Goal: Information Seeking & Learning: Learn about a topic

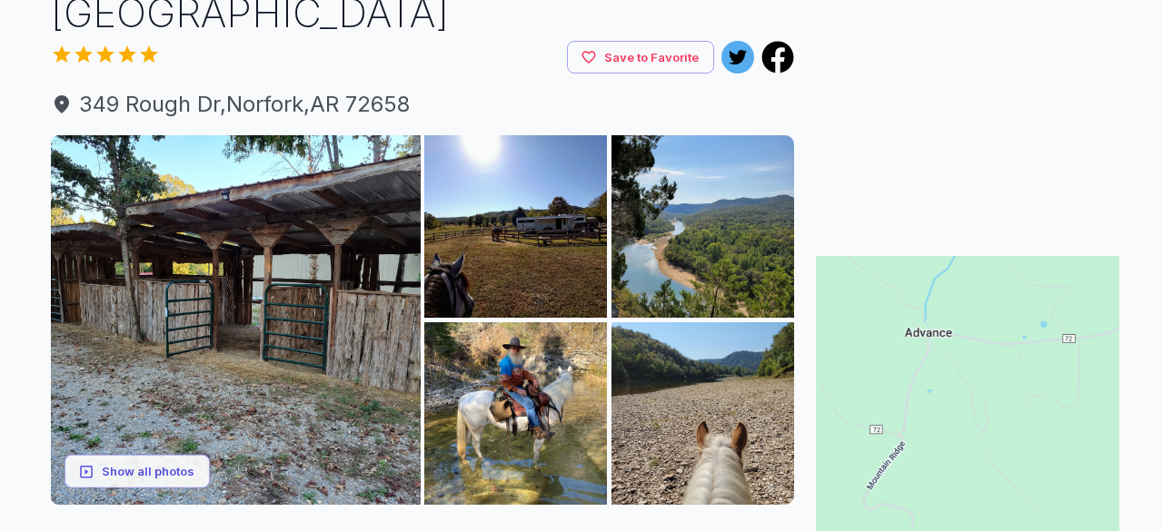
scroll to position [143, 0]
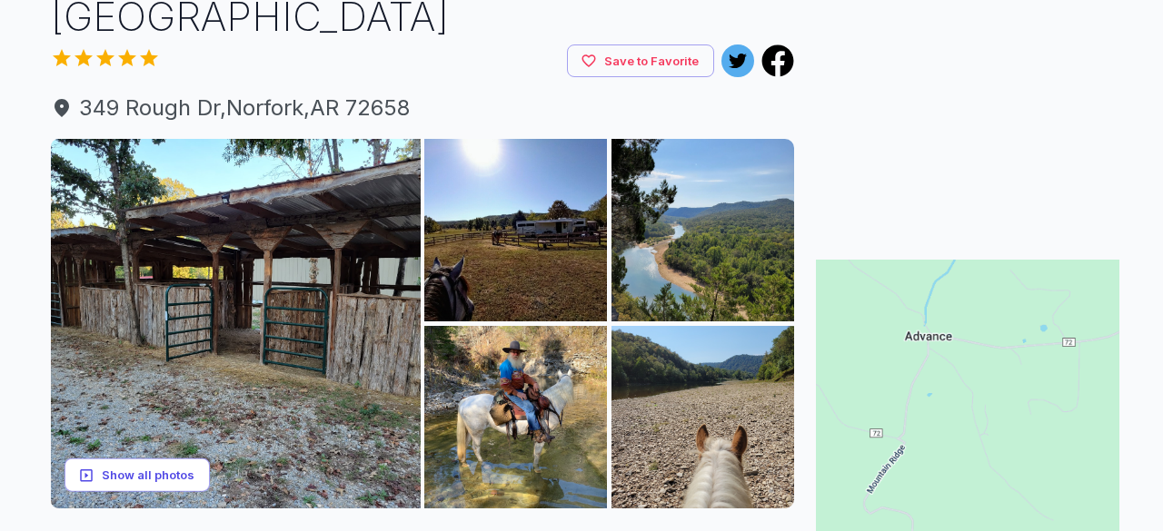
click at [177, 475] on button "Show all photos" at bounding box center [137, 476] width 145 height 34
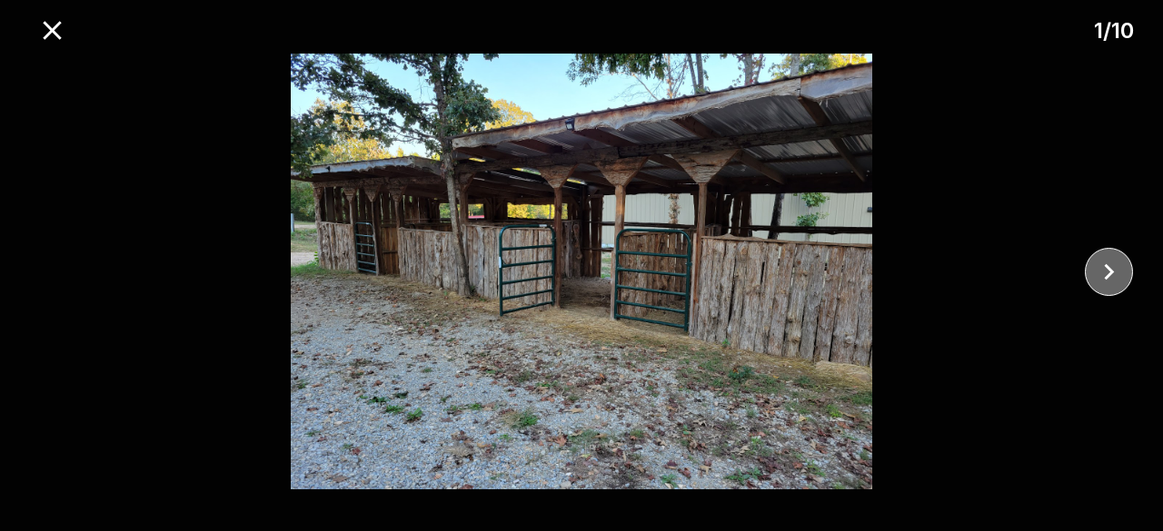
click at [1107, 273] on icon "close" at bounding box center [1109, 272] width 32 height 32
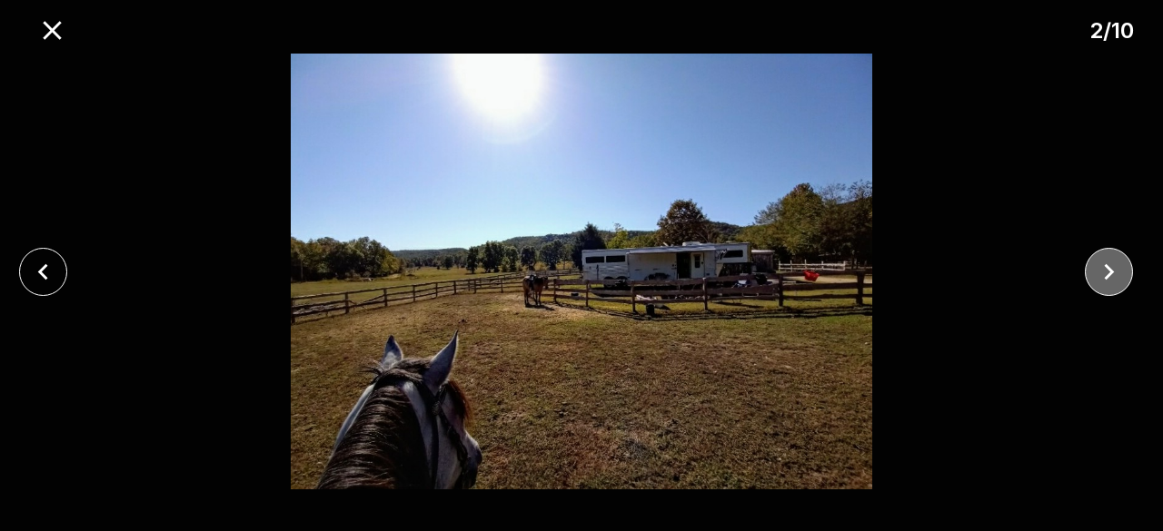
click at [1107, 273] on icon "close" at bounding box center [1109, 272] width 32 height 32
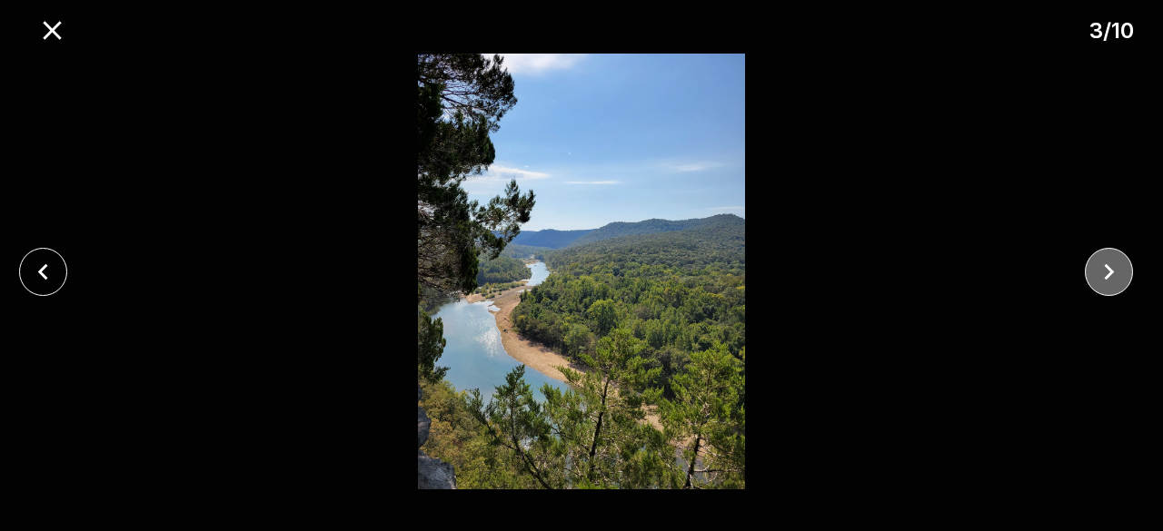
click at [1107, 273] on icon "close" at bounding box center [1109, 272] width 32 height 32
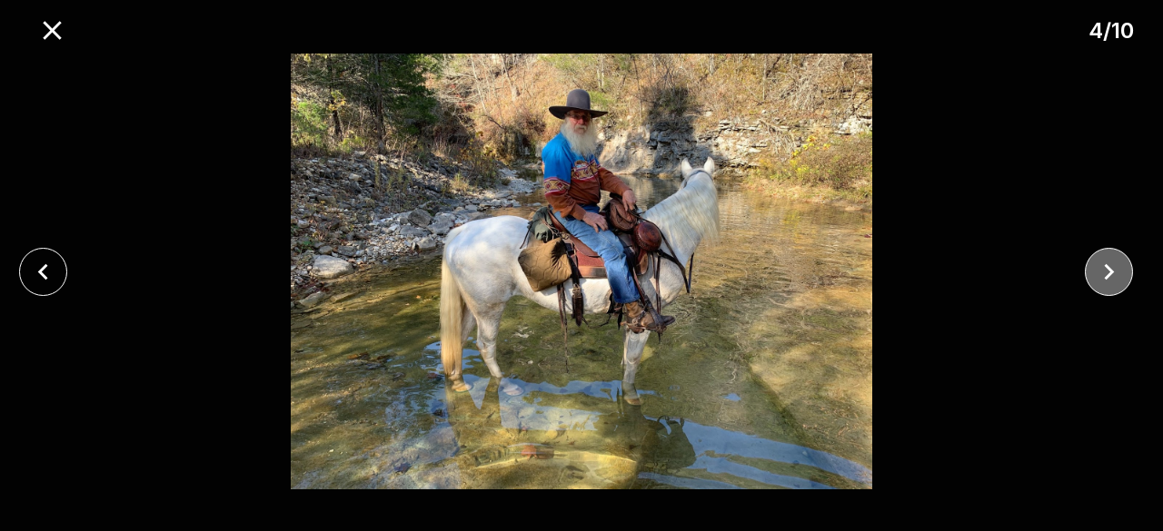
click at [1107, 273] on icon "close" at bounding box center [1109, 272] width 32 height 32
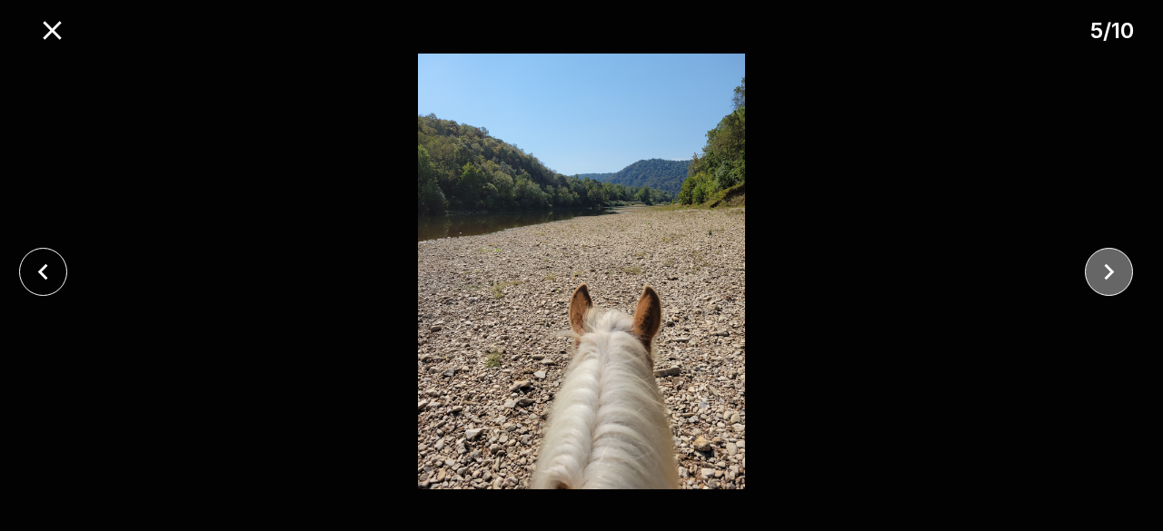
click at [1107, 273] on icon "close" at bounding box center [1109, 272] width 32 height 32
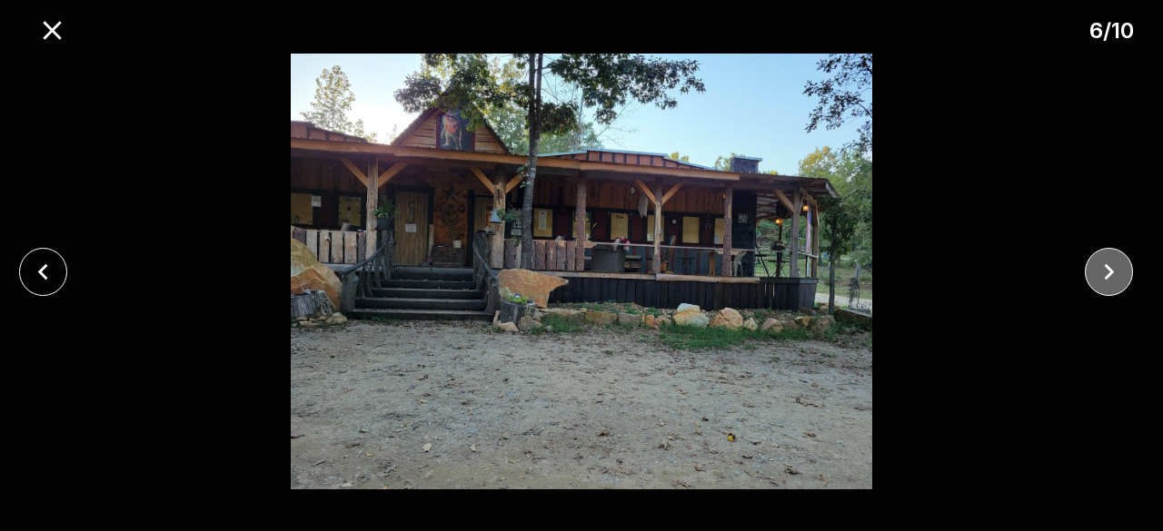
click at [1107, 273] on icon "close" at bounding box center [1109, 272] width 32 height 32
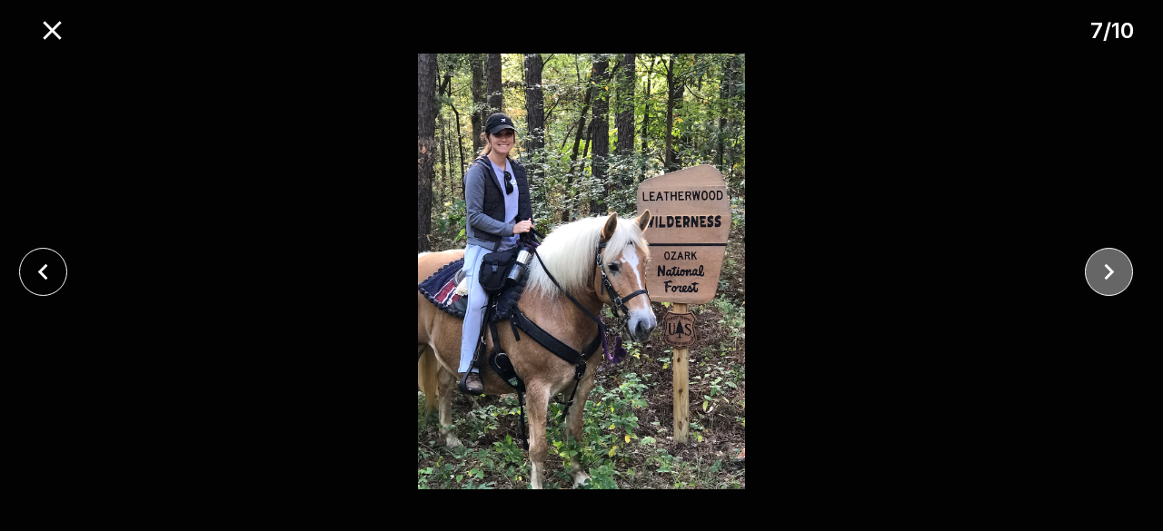
click at [1107, 273] on icon "close" at bounding box center [1109, 272] width 32 height 32
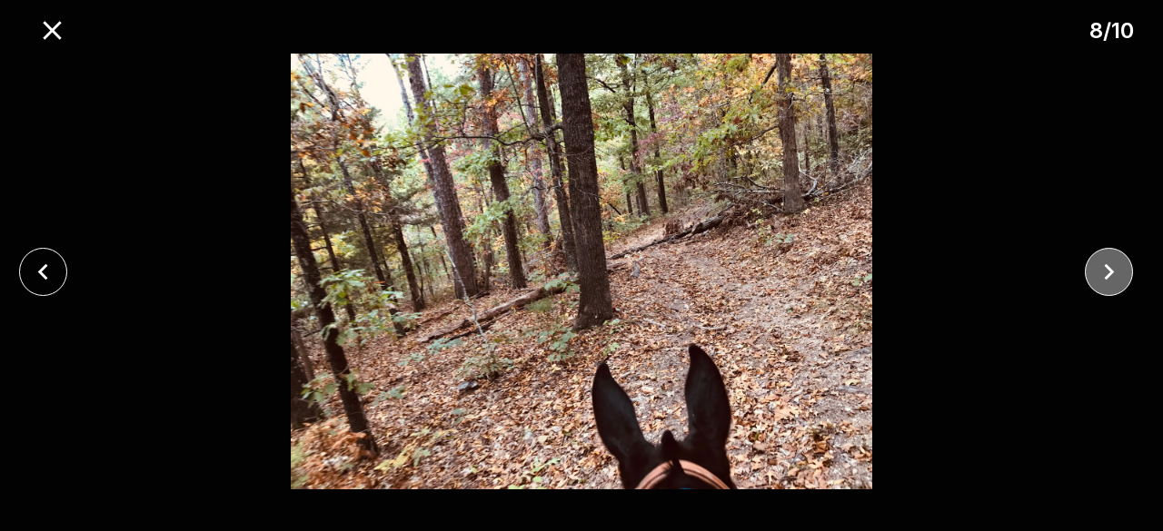
click at [1107, 273] on icon "close" at bounding box center [1109, 272] width 32 height 32
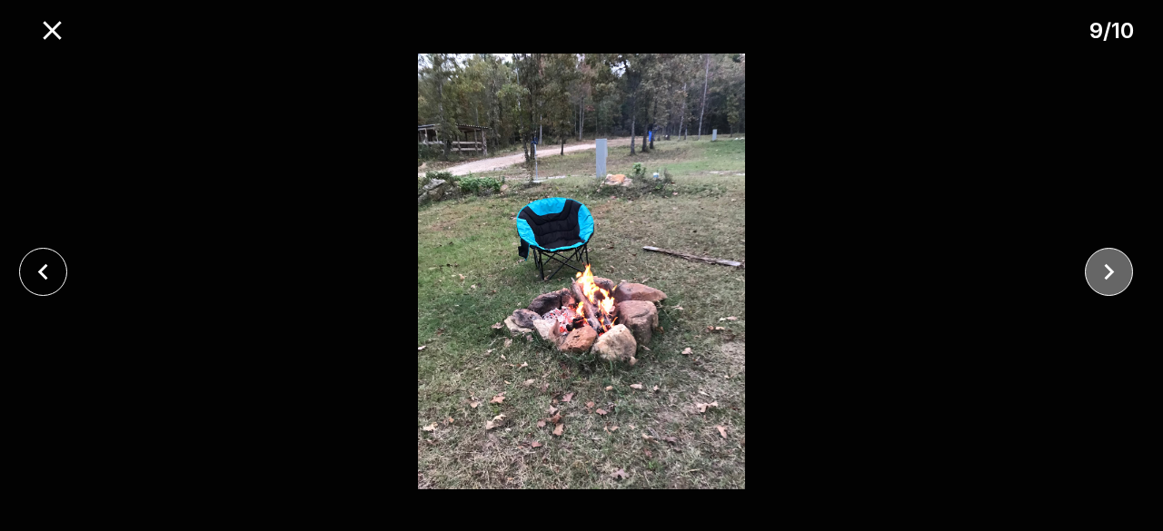
click at [1107, 273] on icon "close" at bounding box center [1109, 272] width 32 height 32
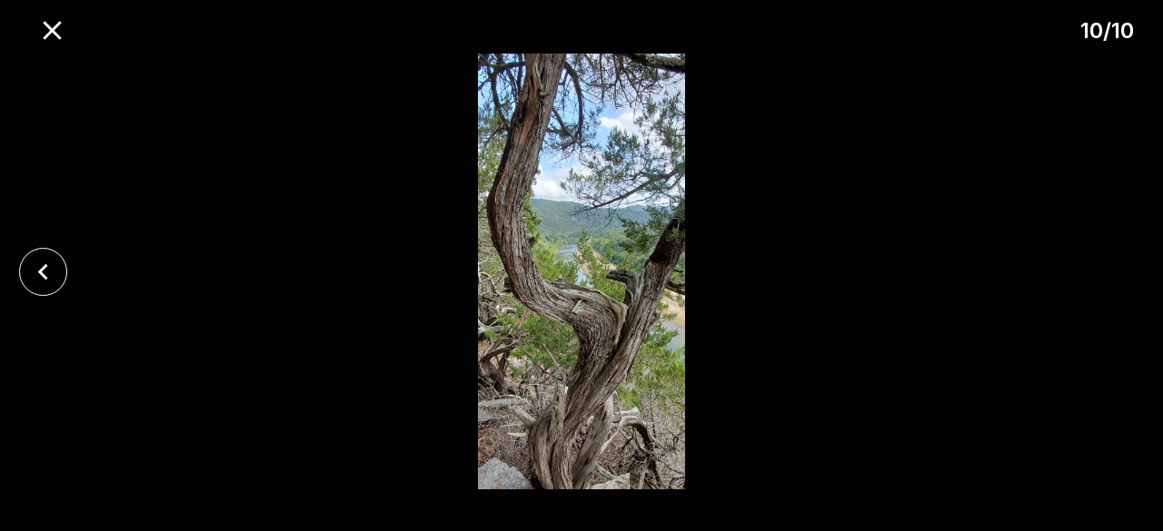
click at [1107, 273] on div at bounding box center [581, 272] width 1163 height 436
click at [44, 258] on icon "close" at bounding box center [43, 272] width 32 height 32
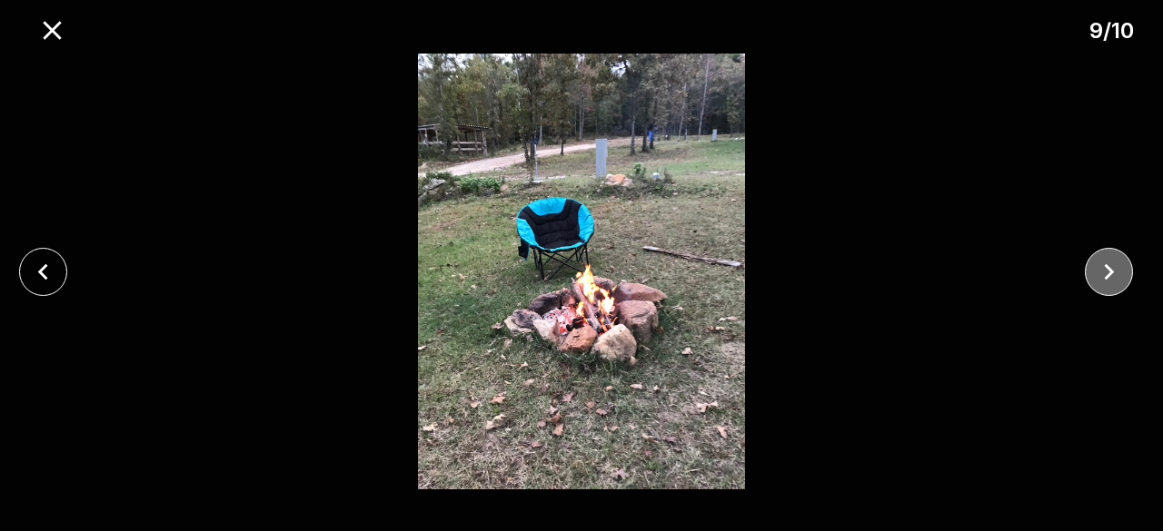
click at [1113, 273] on icon "close" at bounding box center [1109, 272] width 32 height 32
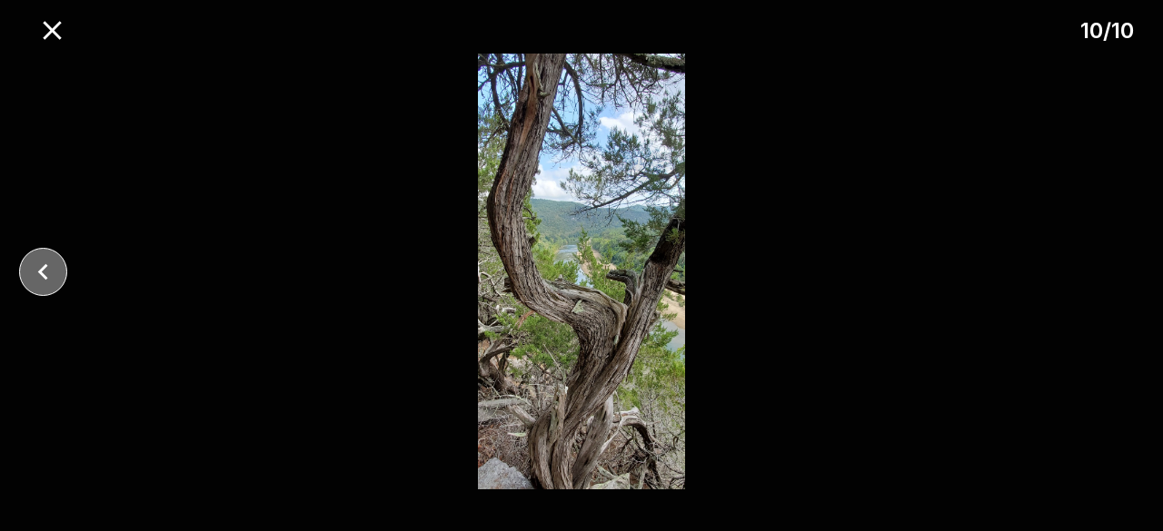
click at [45, 269] on icon "close" at bounding box center [43, 272] width 32 height 32
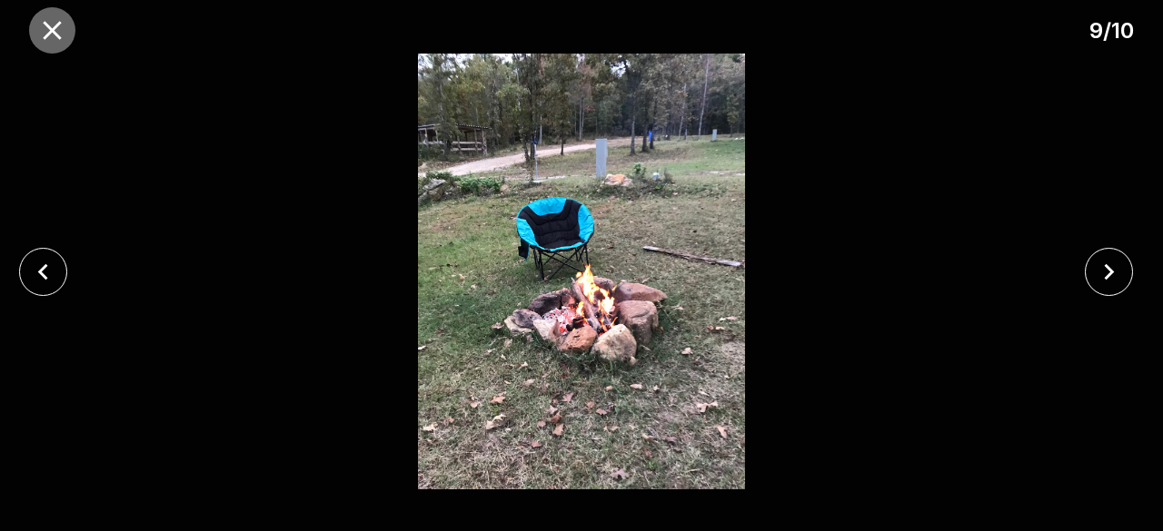
click at [51, 25] on icon "close" at bounding box center [52, 31] width 32 height 32
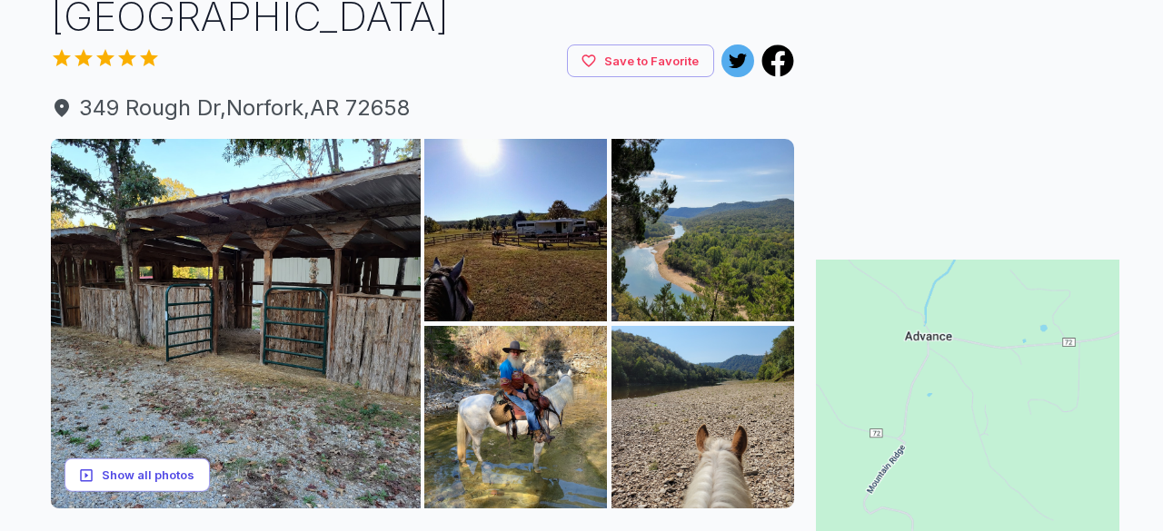
click at [102, 467] on button "Show all photos" at bounding box center [137, 476] width 145 height 34
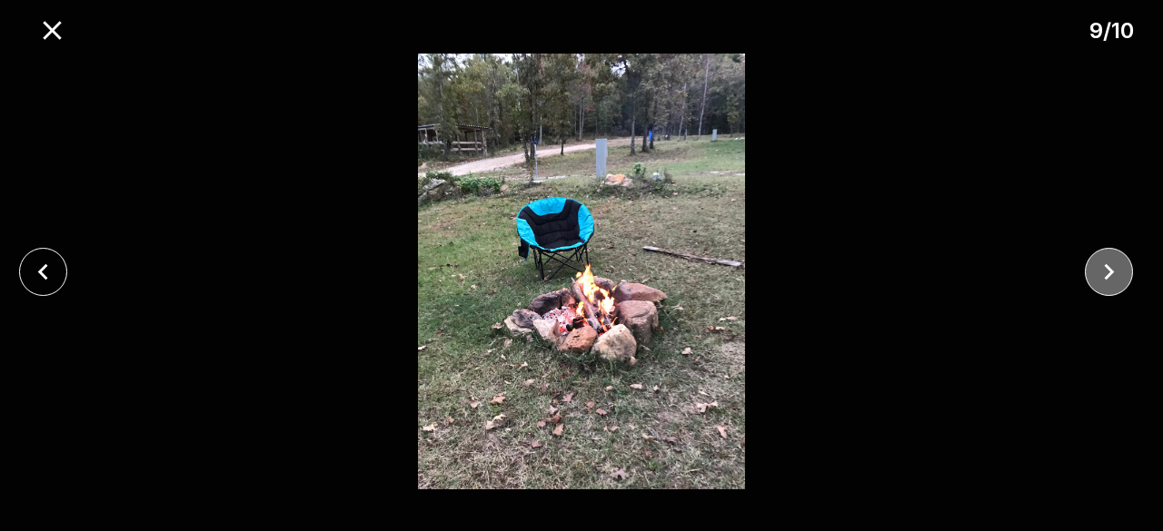
click at [1104, 273] on icon "close" at bounding box center [1109, 272] width 32 height 32
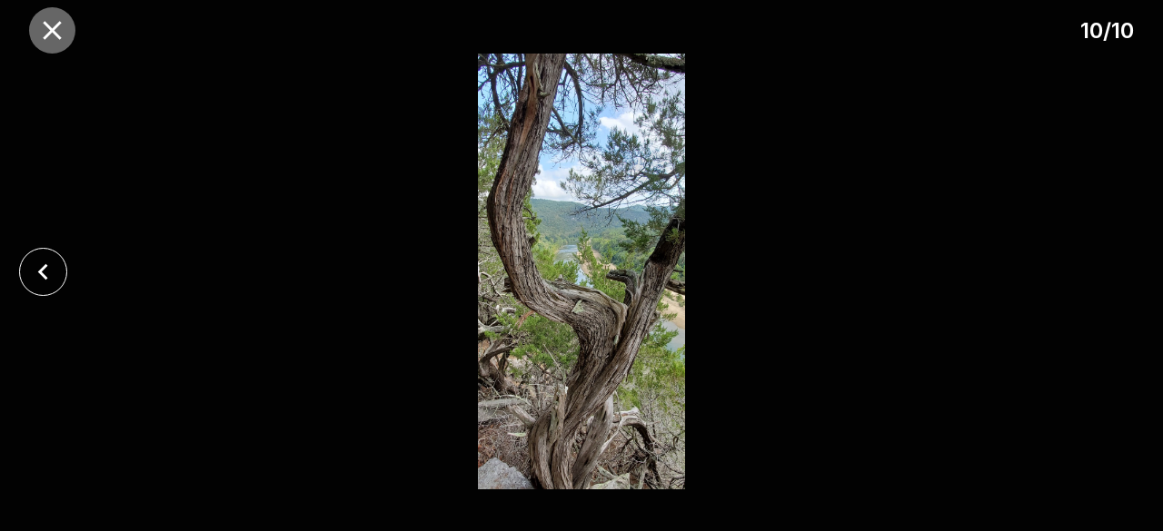
click at [51, 27] on icon "close" at bounding box center [52, 31] width 32 height 32
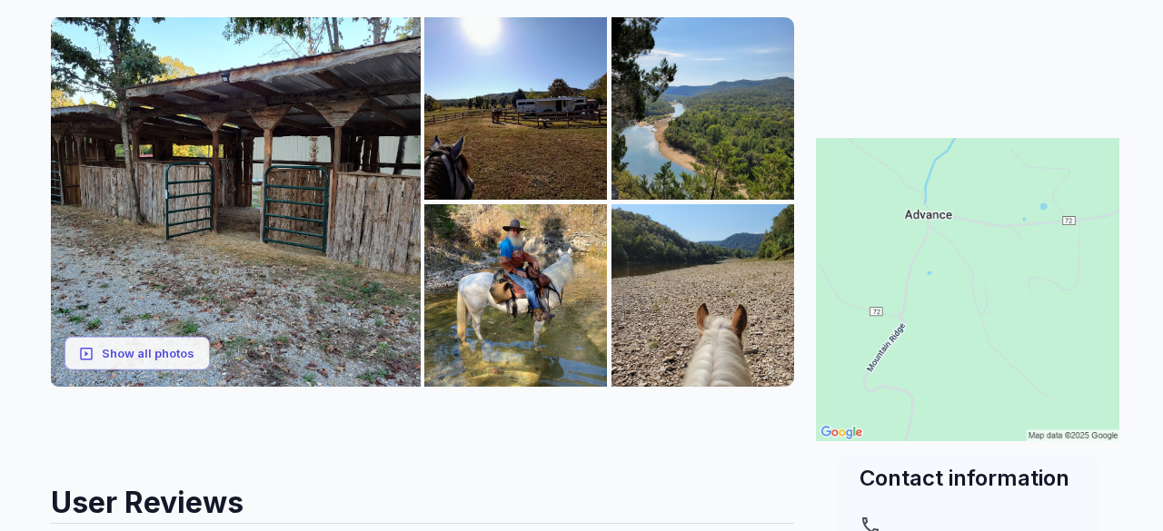
scroll to position [275, 0]
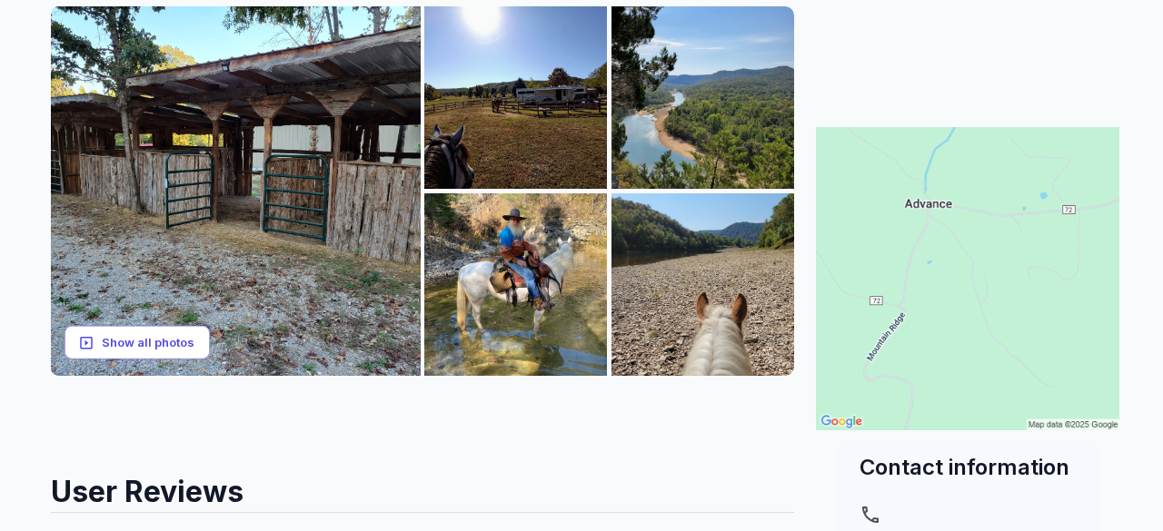
click at [126, 343] on button "Show all photos" at bounding box center [137, 343] width 145 height 34
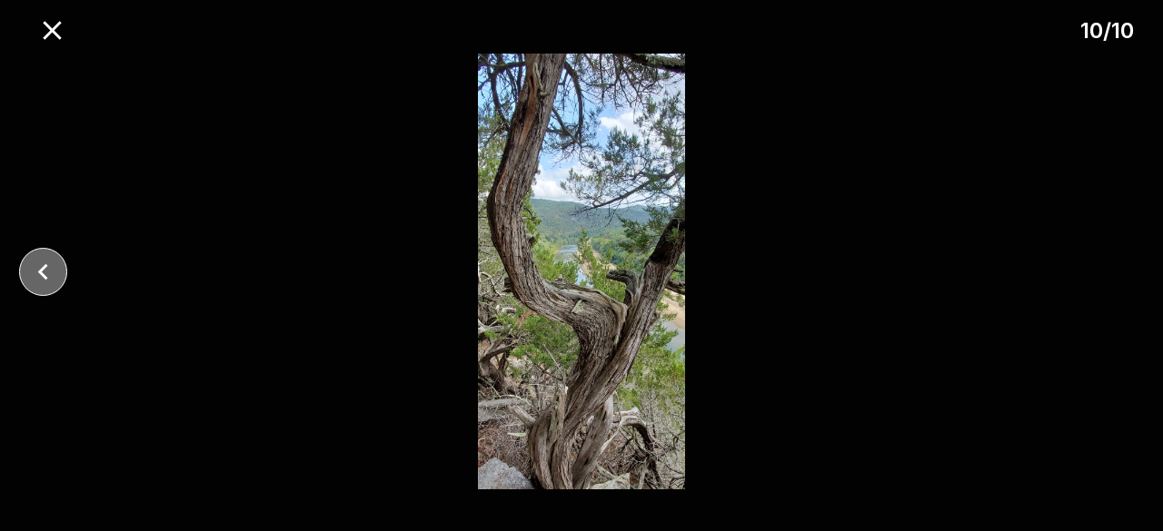
click at [39, 270] on icon "close" at bounding box center [42, 271] width 10 height 16
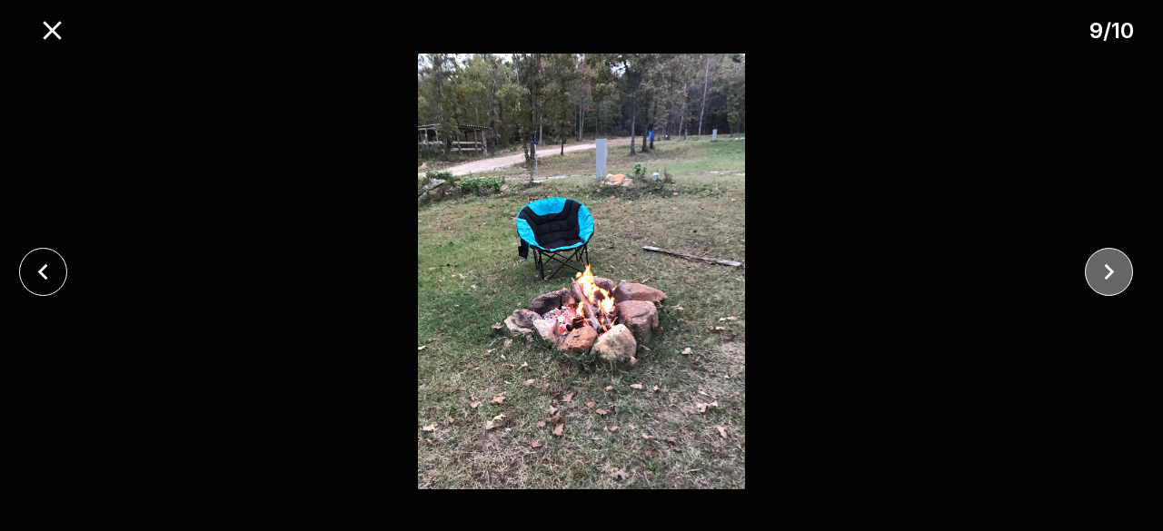
click at [1107, 272] on icon "close" at bounding box center [1109, 272] width 32 height 32
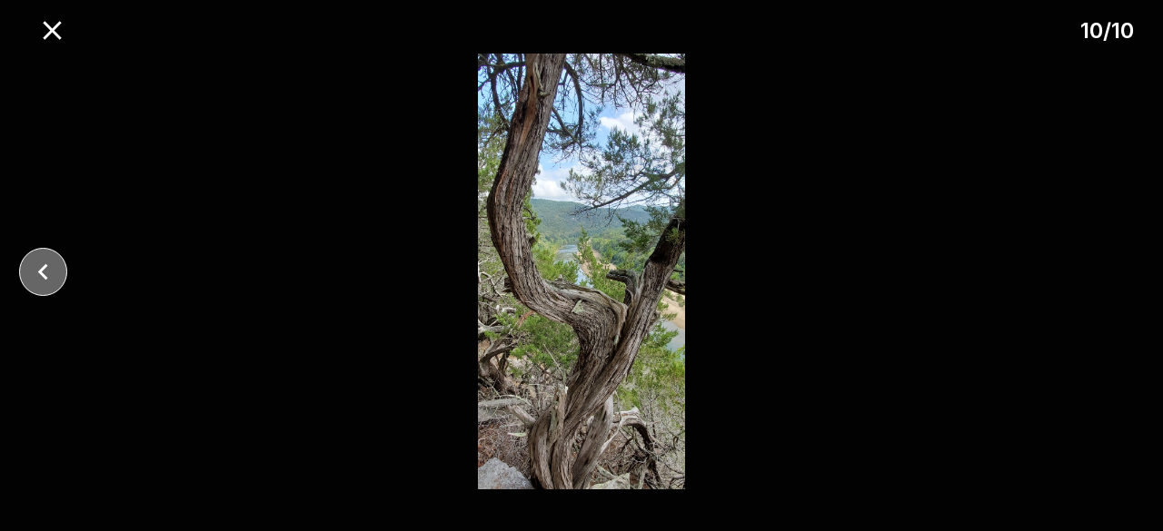
click at [34, 263] on icon "close" at bounding box center [43, 272] width 32 height 32
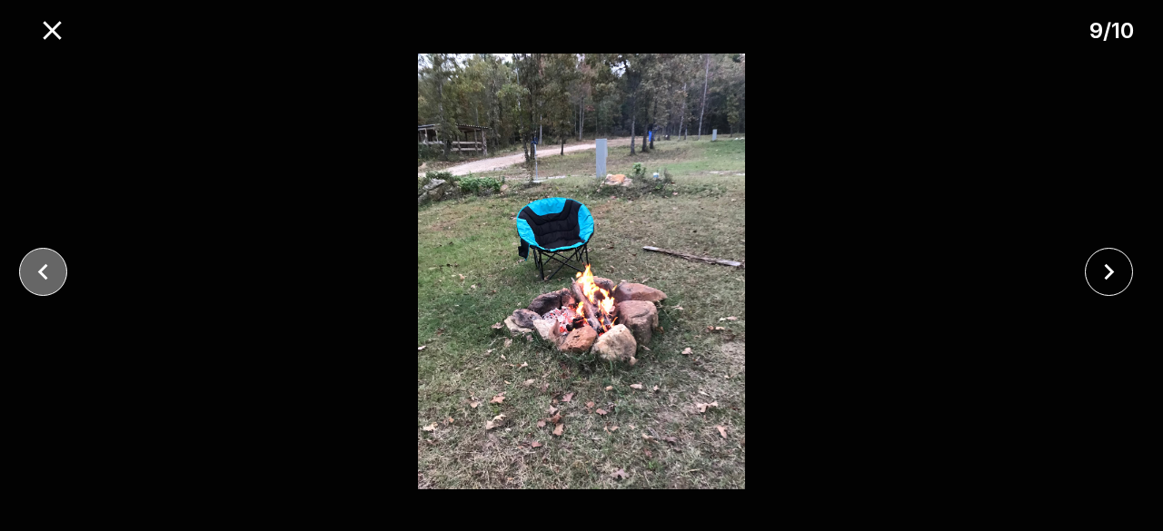
click at [34, 263] on icon "close" at bounding box center [43, 272] width 32 height 32
